Goal: Transaction & Acquisition: Purchase product/service

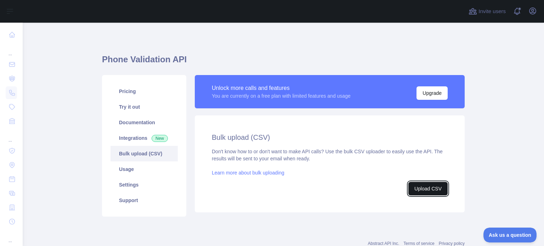
click at [430, 192] on button "Upload CSV" at bounding box center [428, 188] width 39 height 13
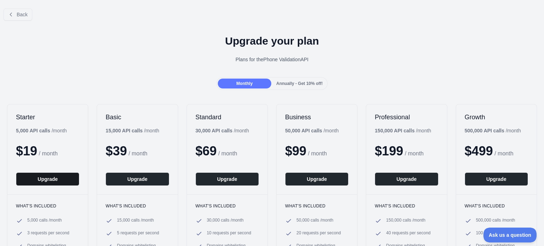
click at [54, 178] on button "Upgrade" at bounding box center [47, 179] width 63 height 13
click at [18, 12] on span "Back" at bounding box center [22, 15] width 11 height 6
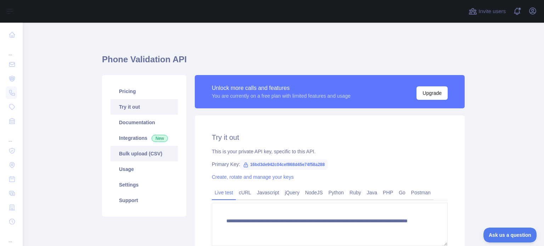
click at [135, 161] on link "Bulk upload (CSV)" at bounding box center [144, 154] width 67 height 16
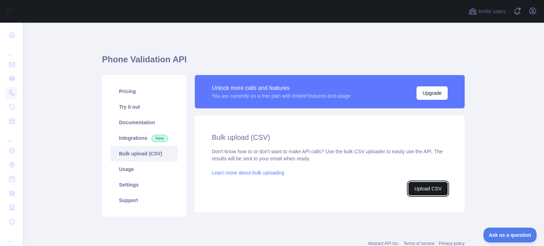
click at [438, 194] on button "Upload CSV" at bounding box center [428, 188] width 39 height 13
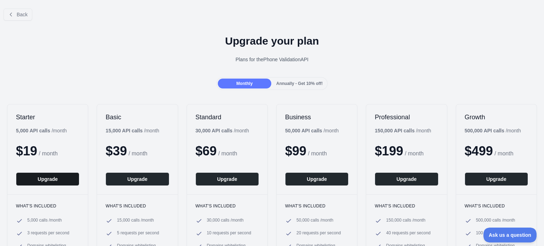
click at [57, 179] on button "Upgrade" at bounding box center [47, 179] width 63 height 13
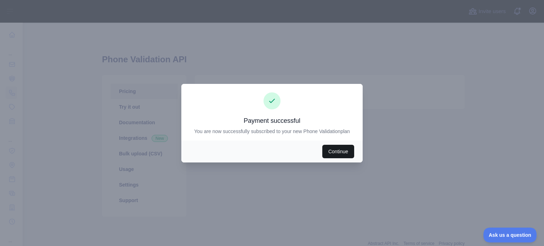
click at [335, 150] on button "Continue" at bounding box center [338, 151] width 32 height 13
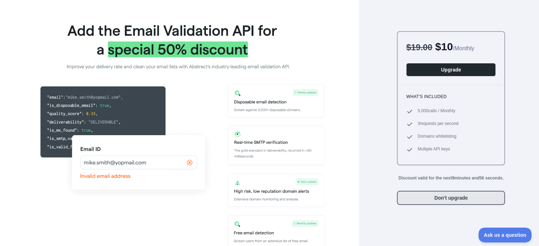
click at [410, 200] on button "Don't upgrade" at bounding box center [451, 198] width 108 height 14
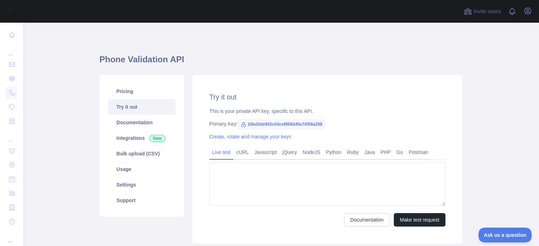
type textarea "**********"
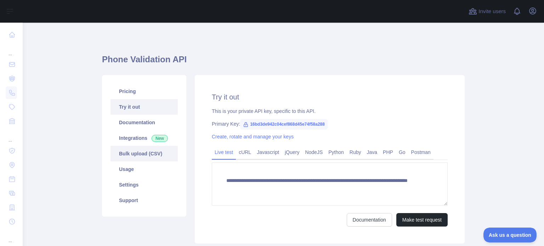
click at [129, 148] on link "Bulk upload (CSV)" at bounding box center [144, 154] width 67 height 16
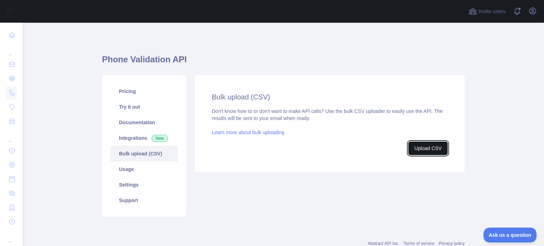
click at [422, 147] on button "Upload CSV" at bounding box center [428, 148] width 39 height 13
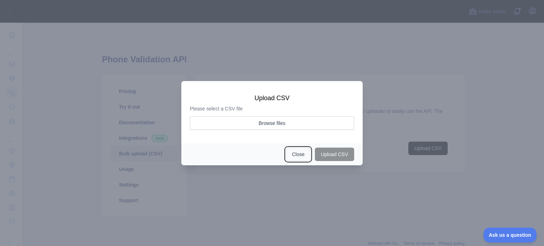
click at [303, 156] on button "Close" at bounding box center [298, 154] width 25 height 13
